Goal: Task Accomplishment & Management: Use online tool/utility

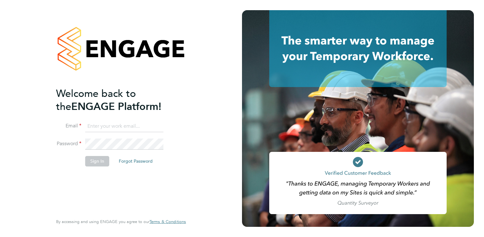
type input "ryan.dobie@hmsworks.co.uk"
click at [98, 163] on button "Sign In" at bounding box center [97, 161] width 24 height 10
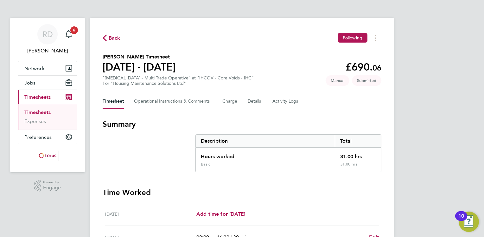
click at [405, 132] on div "RD [PERSON_NAME] Notifications 6 Applications: Network Sites Workers Jobs Posit…" at bounding box center [242, 225] width 484 height 451
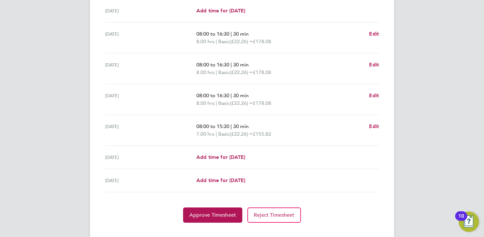
scroll to position [213, 0]
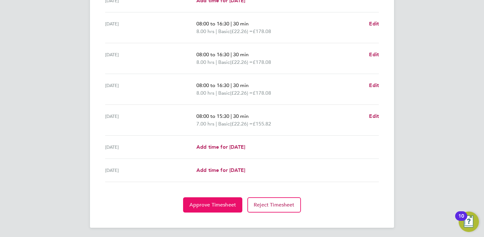
click at [223, 206] on span "Approve Timesheet" at bounding box center [213, 204] width 47 height 6
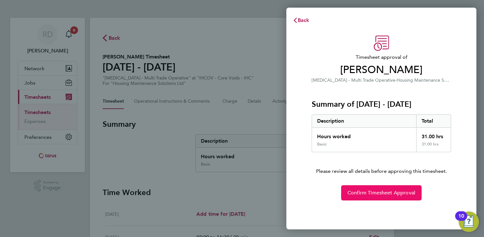
click at [372, 193] on span "Confirm Timesheet Approval" at bounding box center [382, 192] width 68 height 6
